Goal: Transaction & Acquisition: Purchase product/service

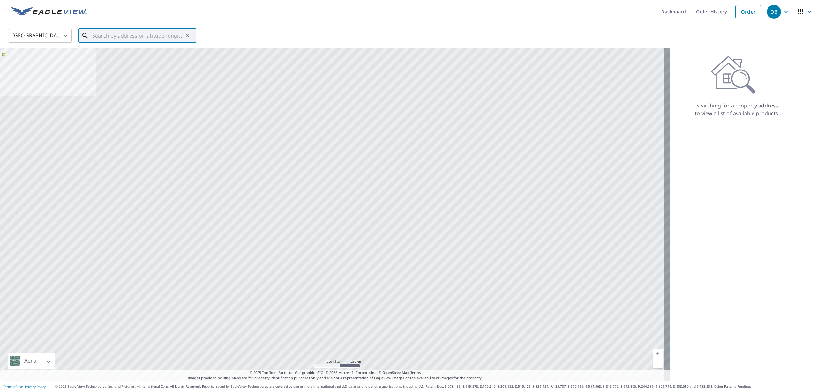
click at [111, 36] on input "text" at bounding box center [137, 36] width 91 height 18
paste input "[STREET_ADDRESS]"
click at [139, 56] on span "[STREET_ADDRESS]" at bounding box center [141, 54] width 100 height 8
type input "[STREET_ADDRESS][PERSON_NAME]"
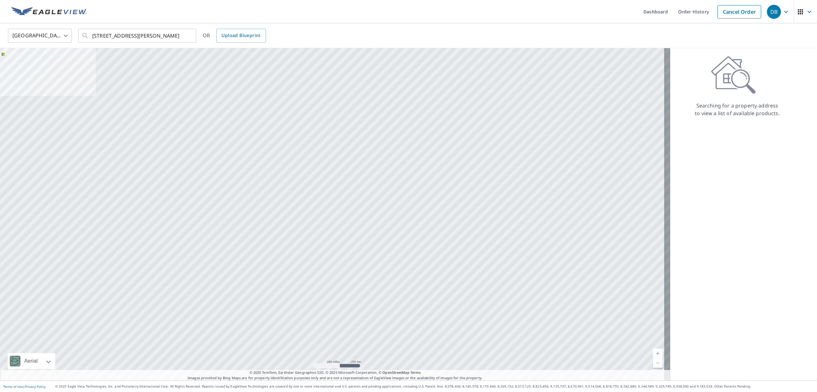
scroll to position [0, 0]
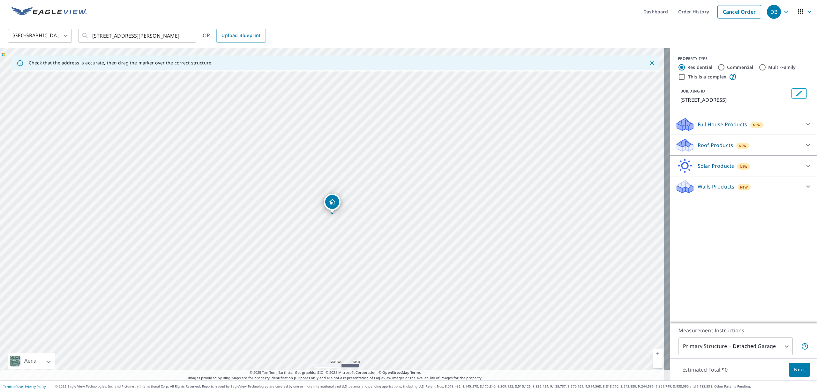
click at [710, 186] on p "Walls Products" at bounding box center [715, 187] width 37 height 8
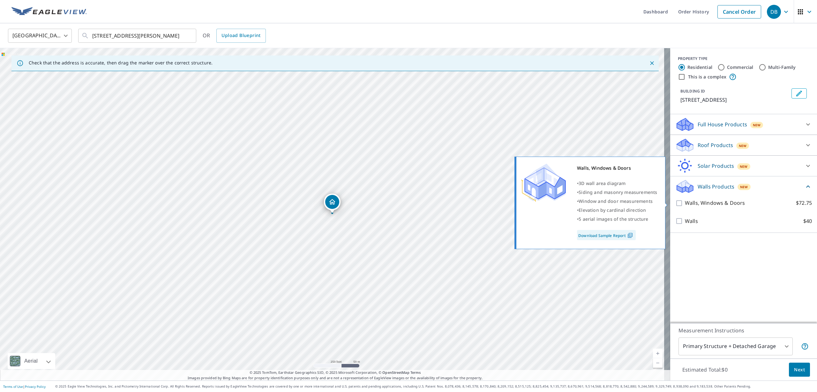
click at [675, 204] on input "Walls, Windows & Doors $72.75" at bounding box center [680, 203] width 10 height 8
checkbox input "true"
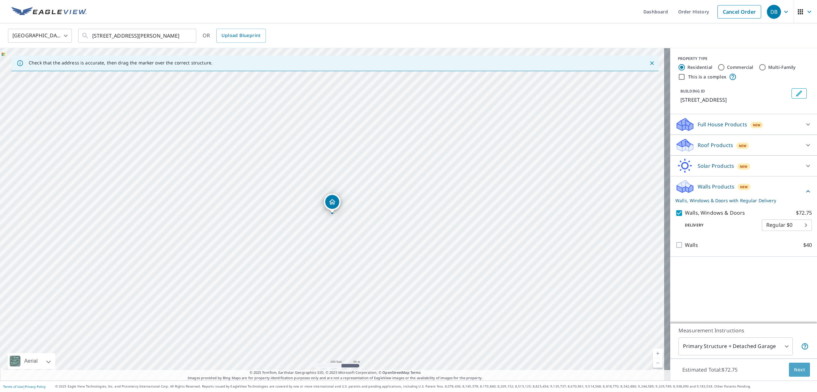
click at [794, 370] on span "Next" at bounding box center [799, 370] width 11 height 8
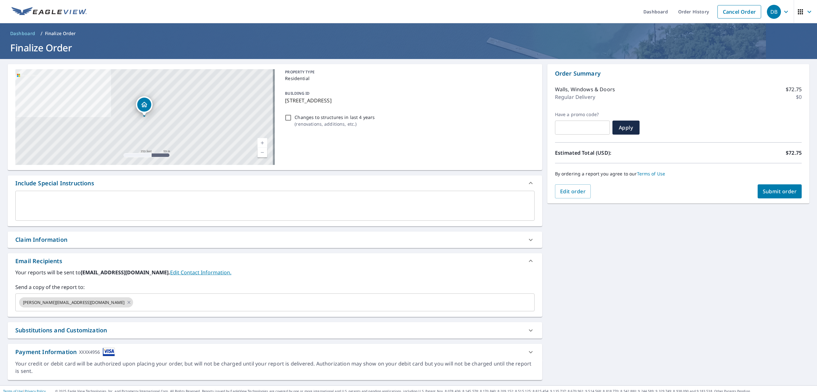
click at [779, 190] on span "Submit order" at bounding box center [780, 191] width 34 height 7
checkbox input "true"
